Goal: Task Accomplishment & Management: Use online tool/utility

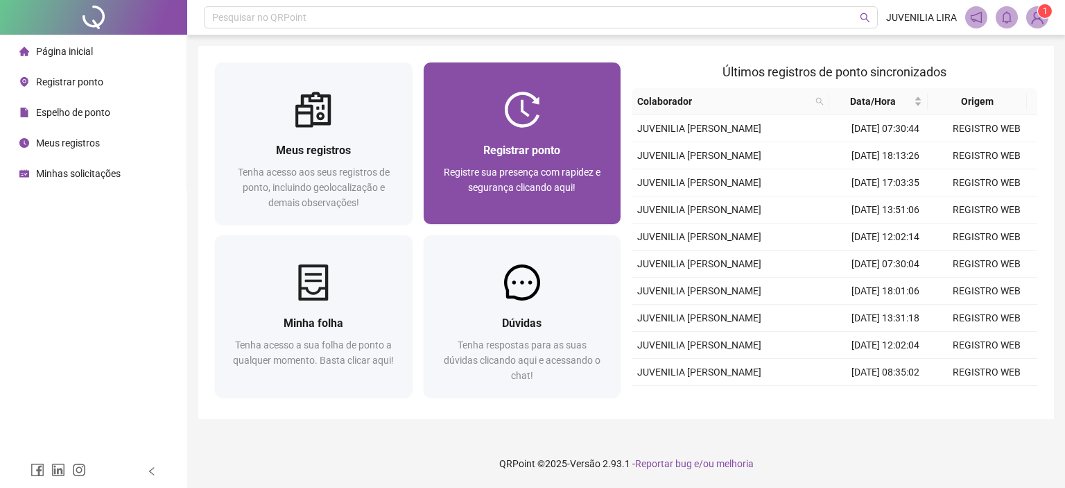
click at [560, 169] on span "Registre sua presença com rapidez e segurança clicando aqui!" at bounding box center [522, 179] width 157 height 26
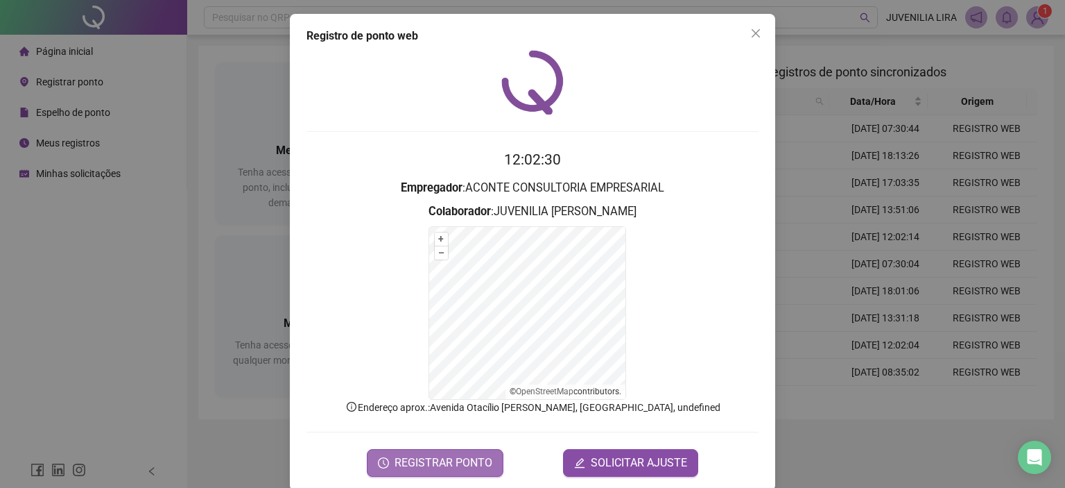
click at [401, 453] on button "REGISTRAR PONTO" at bounding box center [435, 463] width 137 height 28
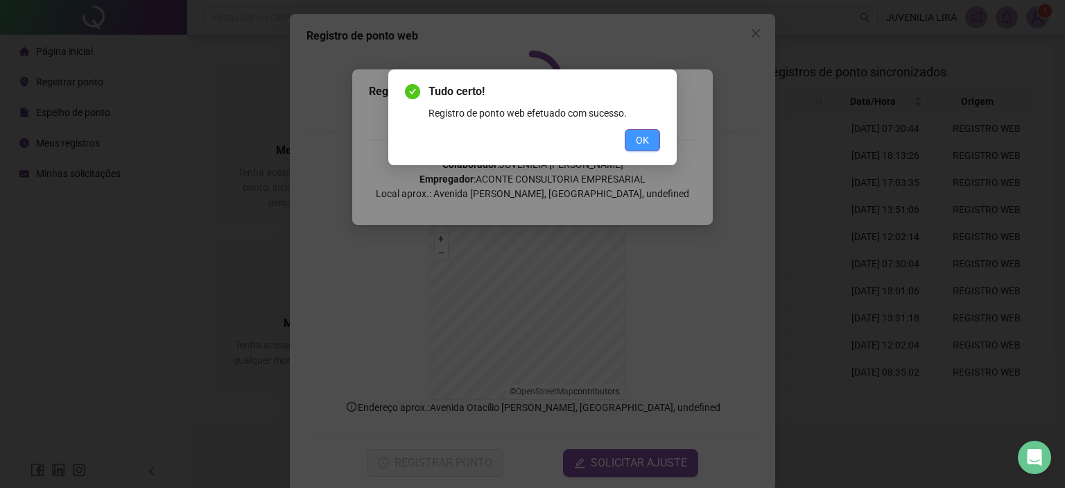
click at [644, 132] on span "OK" at bounding box center [642, 139] width 13 height 15
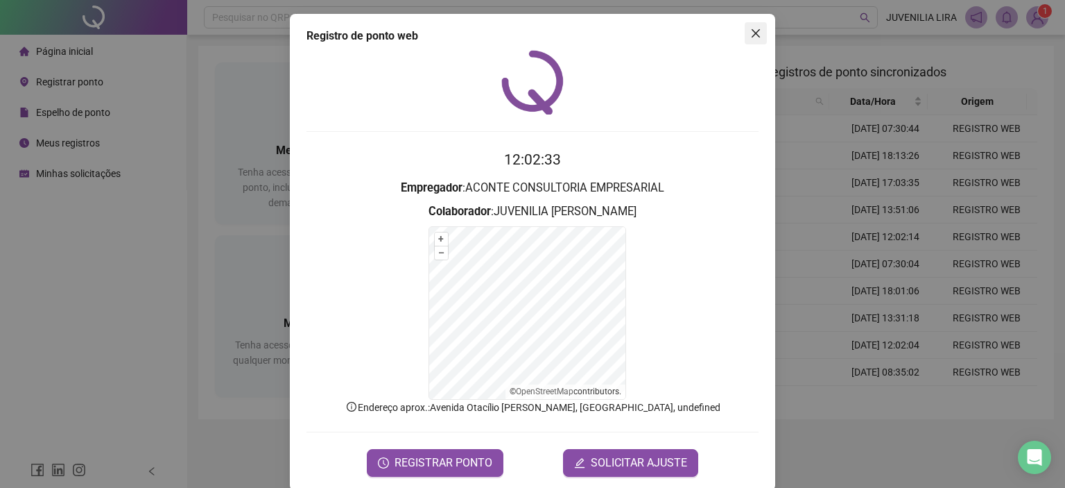
click at [759, 27] on button "Close" at bounding box center [756, 33] width 22 height 22
